Goal: Browse casually

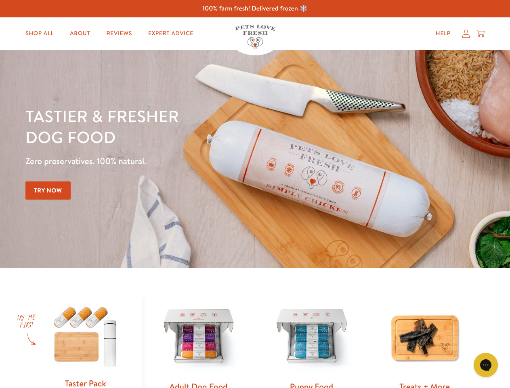
click at [255, 194] on div "Tastier & fresher dog food Zero preservatives. 100% natural. Try Now" at bounding box center [178, 158] width 306 height 107
click at [486, 365] on icon "Gorgias live chat" at bounding box center [486, 365] width 8 height 8
